Goal: Check status: Check status

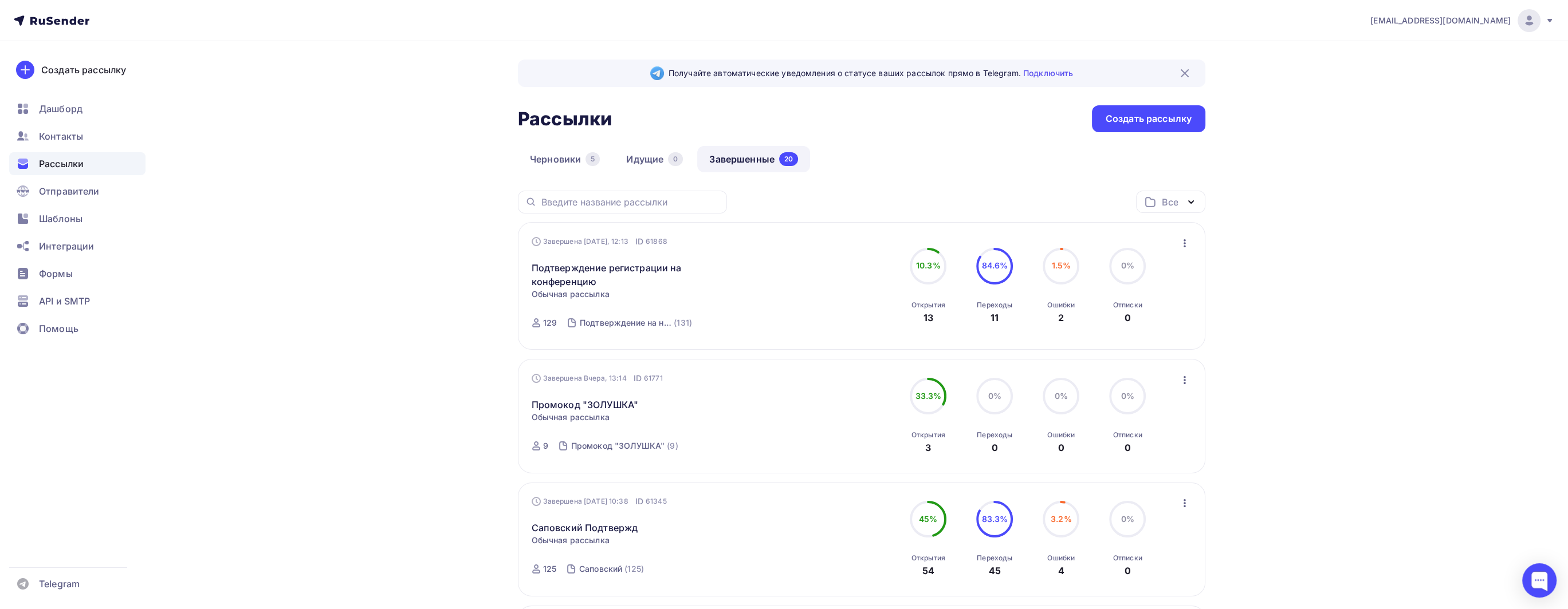
click at [1062, 265] on span "1.5%" at bounding box center [1061, 265] width 19 height 10
click at [1068, 318] on div "Ошибки 2" at bounding box center [1060, 309] width 27 height 31
drag, startPoint x: 1068, startPoint y: 318, endPoint x: 1061, endPoint y: 318, distance: 7.0
click at [1061, 318] on div "Ошибки 2" at bounding box center [1060, 309] width 27 height 31
click at [1180, 242] on icon "button" at bounding box center [1185, 243] width 14 height 14
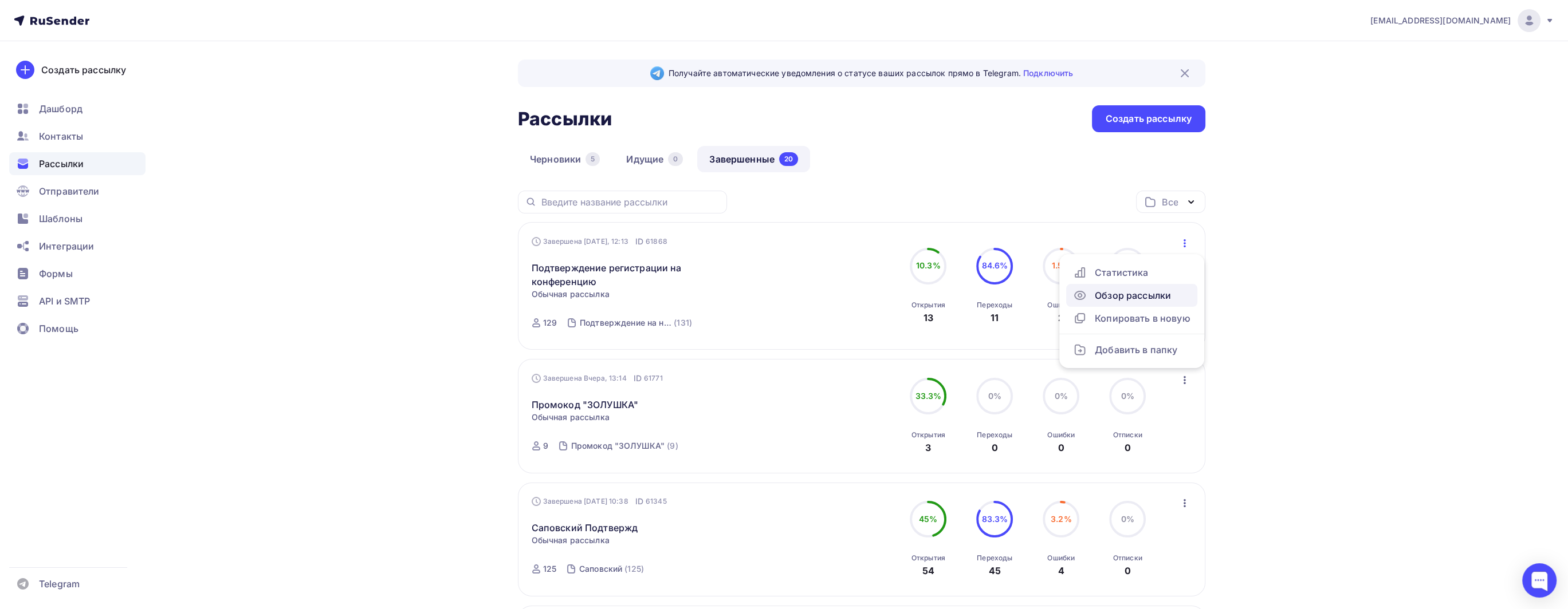
click at [1136, 293] on div "Обзор рассылки" at bounding box center [1132, 295] width 117 height 14
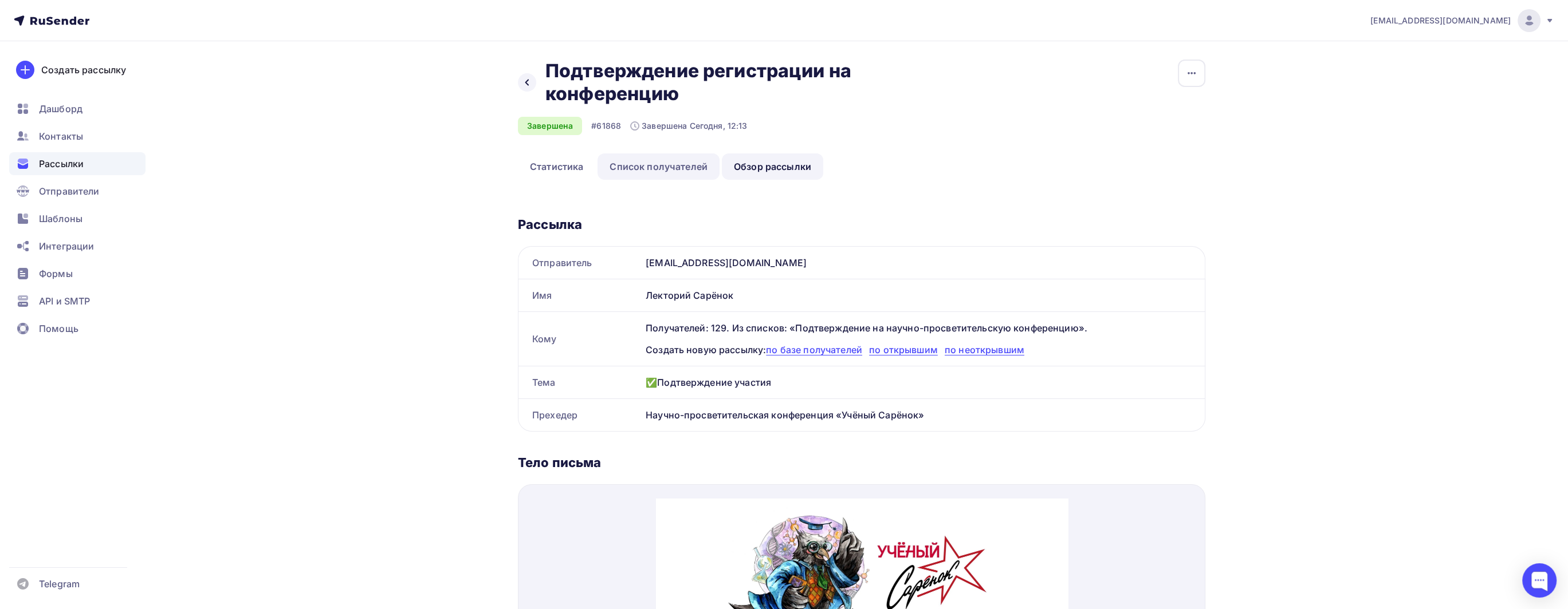
click at [662, 162] on link "Список получателей" at bounding box center [659, 166] width 122 height 26
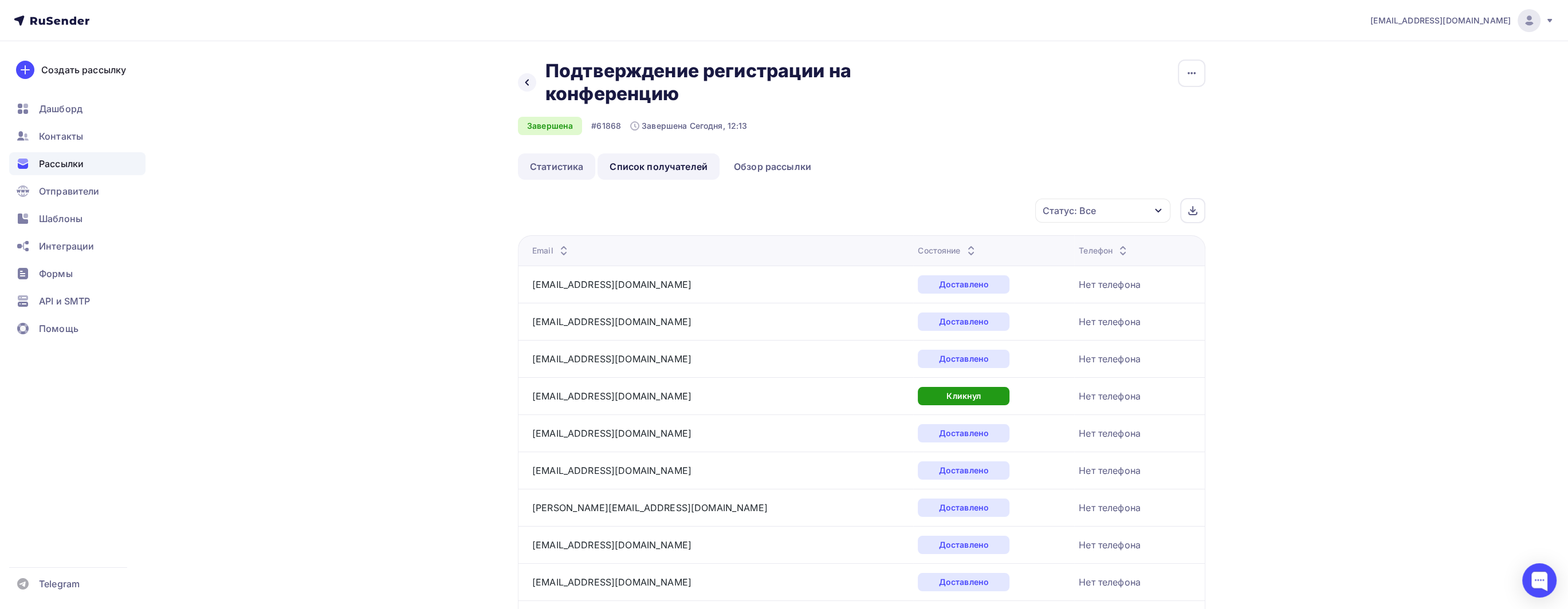
click at [552, 166] on link "Статистика" at bounding box center [556, 166] width 77 height 26
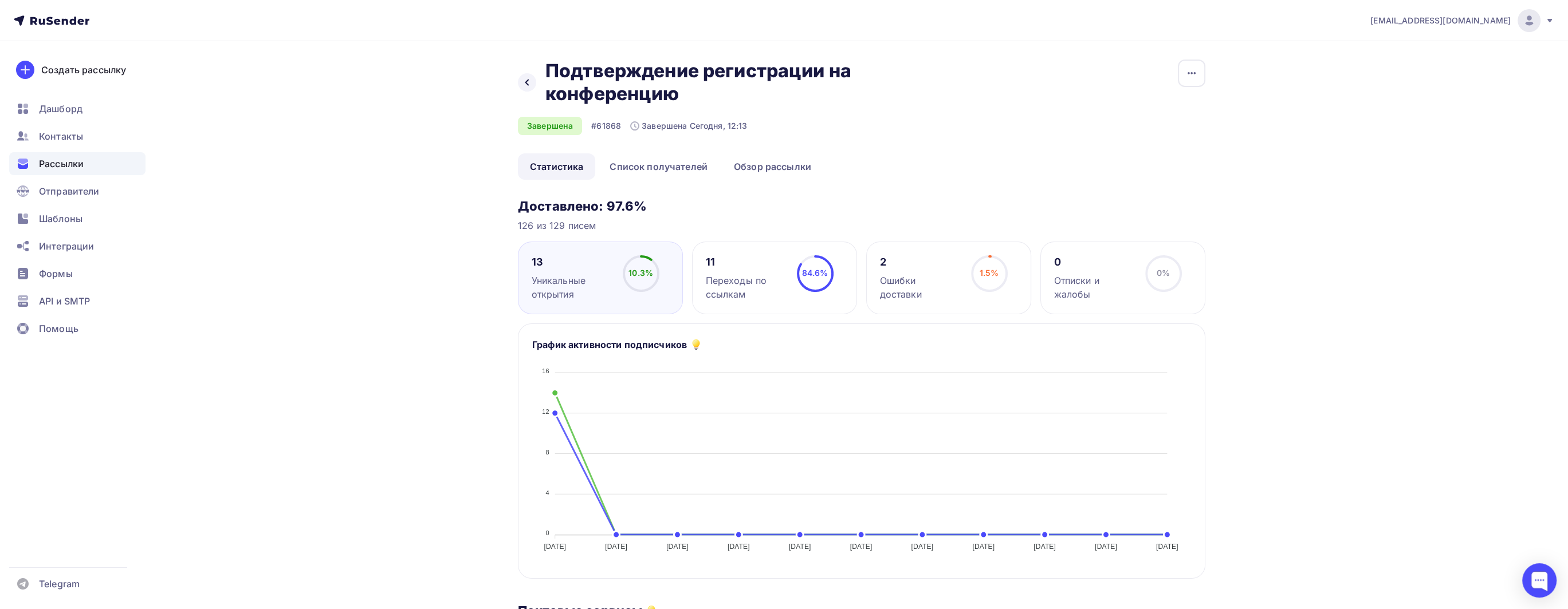
click at [438, 237] on div "Назад Подтверждение регистрации на конференцию Подтверждение регистрации на кон…" at bounding box center [784, 581] width 939 height 1080
